Goal: Find specific page/section: Find specific page/section

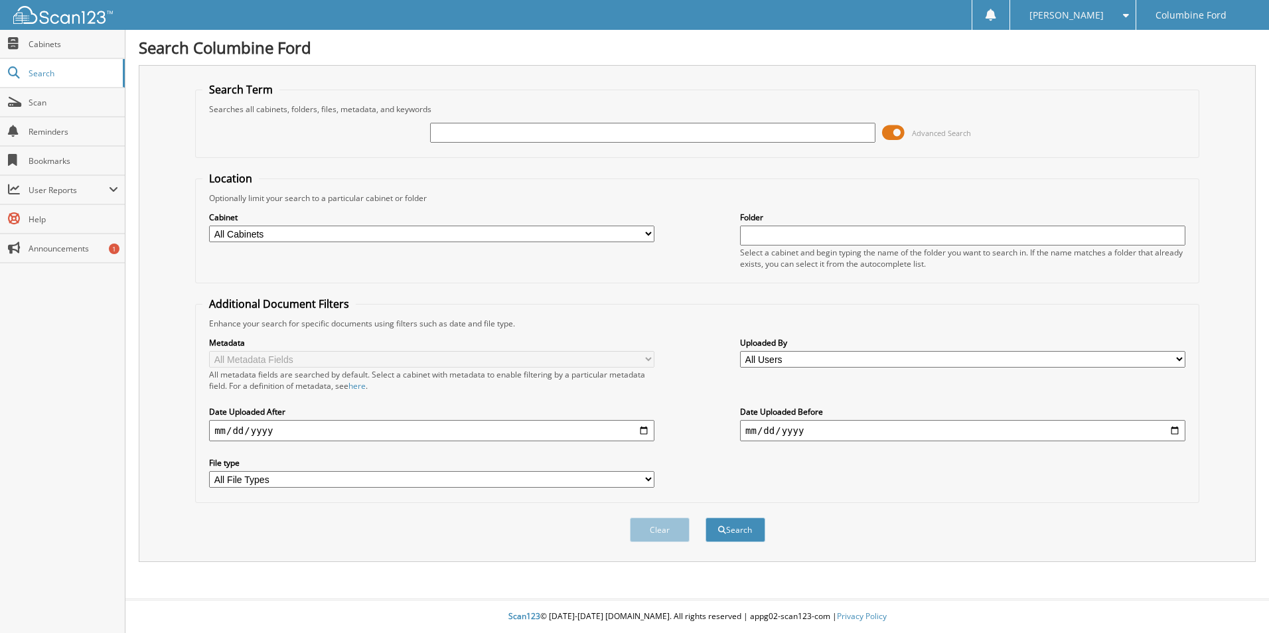
click at [445, 137] on input "text" at bounding box center [652, 133] width 445 height 20
type input "A83477"
click at [706, 518] on button "Search" at bounding box center [736, 530] width 60 height 25
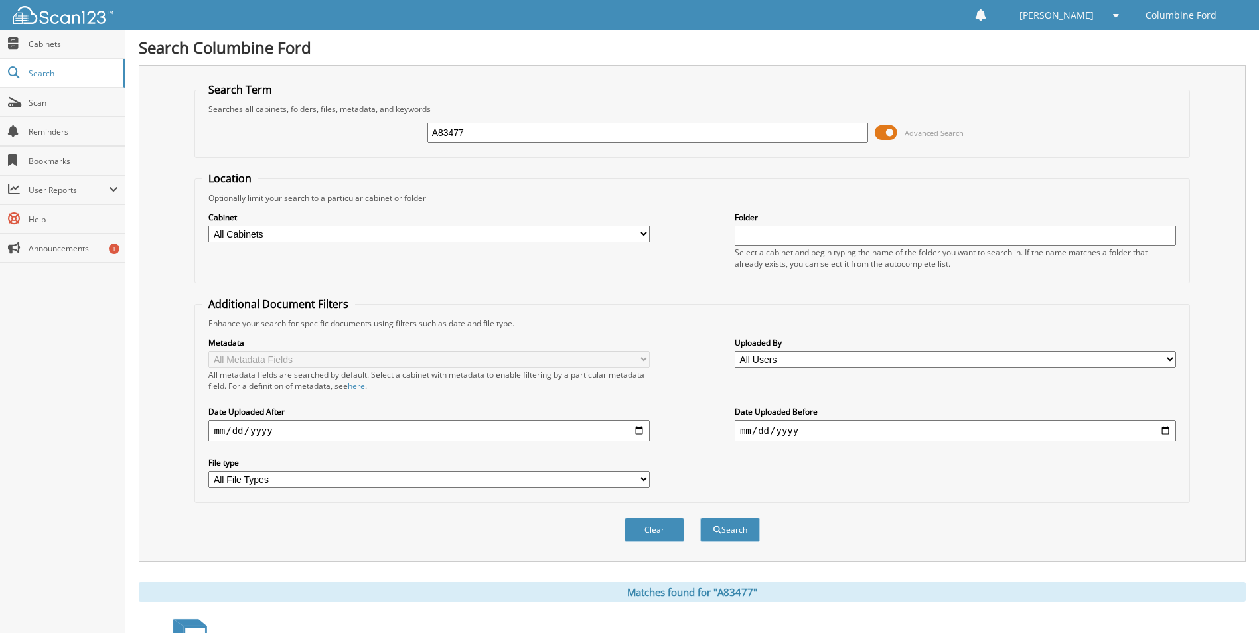
click at [895, 130] on span at bounding box center [886, 133] width 23 height 20
